Goal: Transaction & Acquisition: Purchase product/service

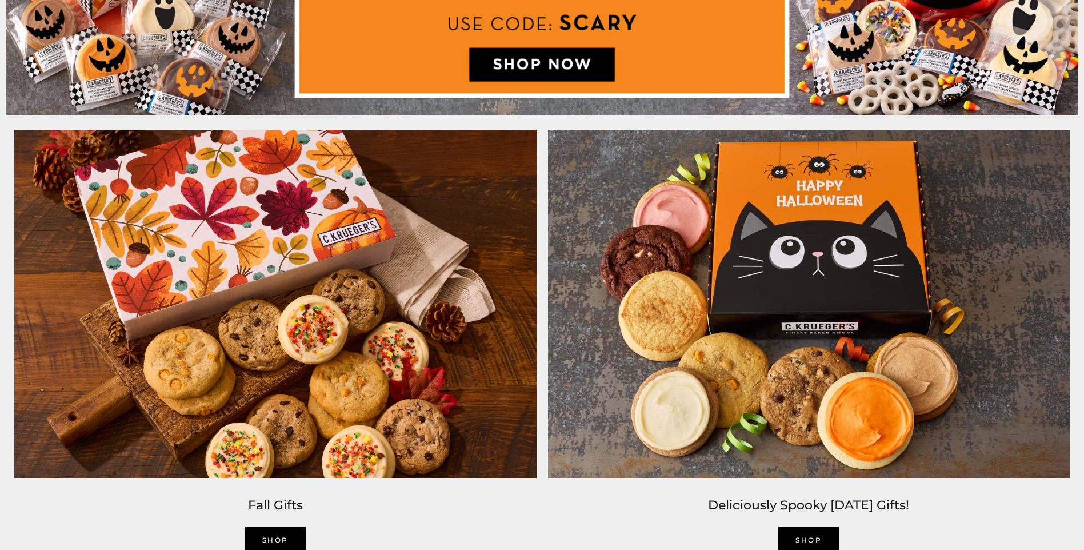
scroll to position [1029, 0]
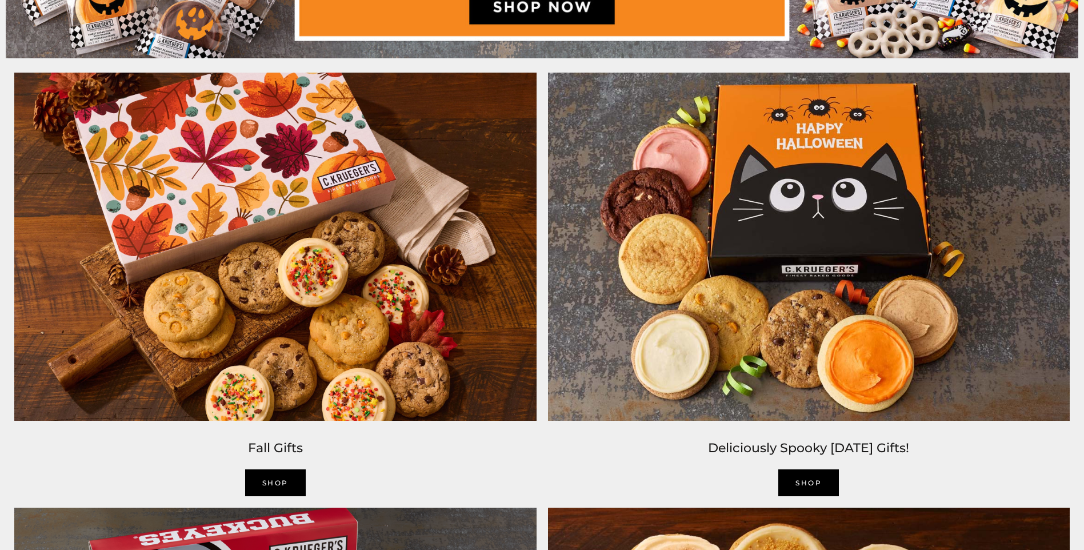
click at [273, 485] on link "SHOP" at bounding box center [275, 482] width 61 height 27
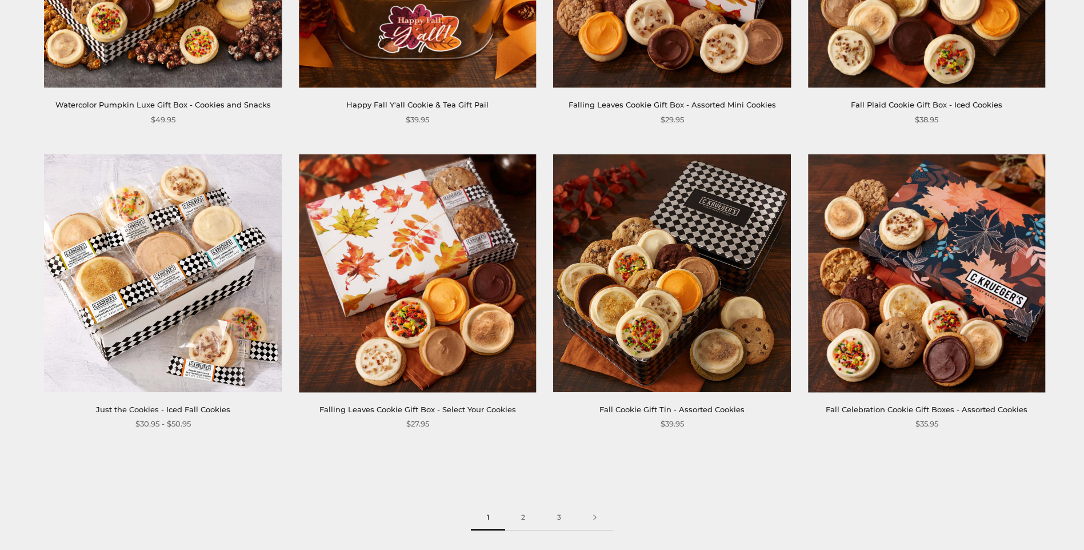
scroll to position [1715, 0]
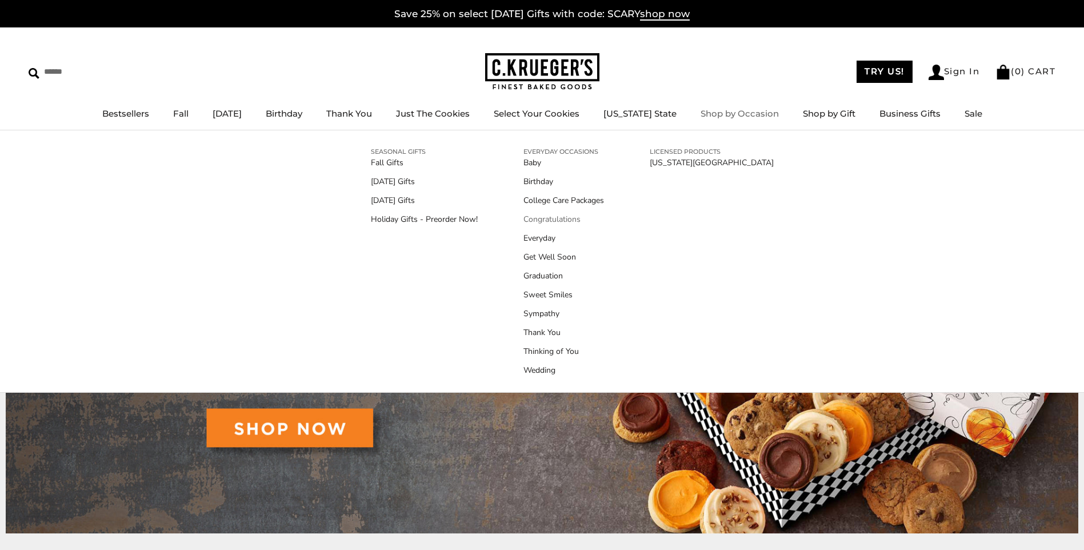
click at [571, 218] on link "Congratulations" at bounding box center [564, 219] width 81 height 12
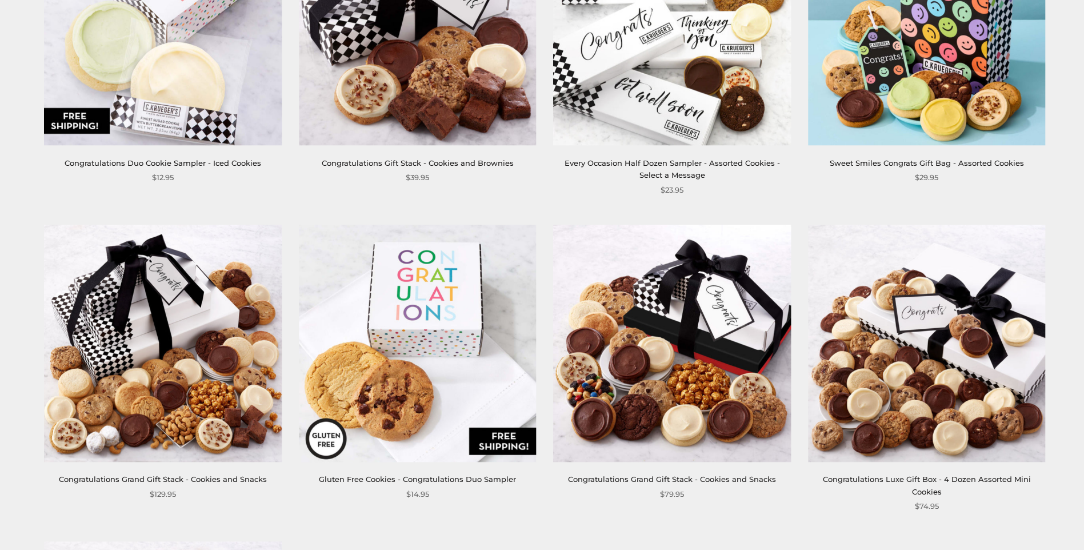
scroll to position [171, 0]
